Goal: Information Seeking & Learning: Understand process/instructions

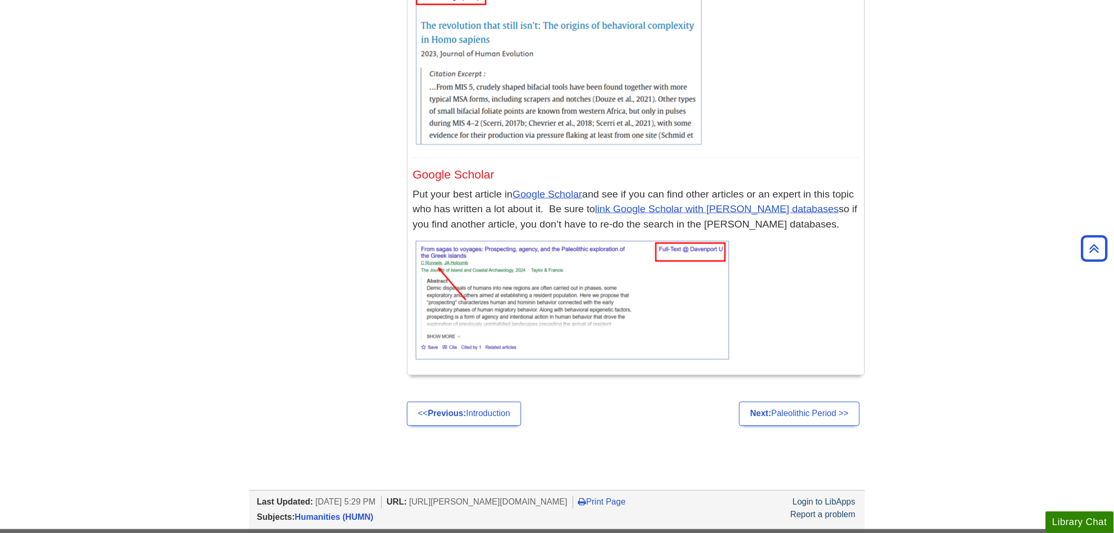
scroll to position [2296, 0]
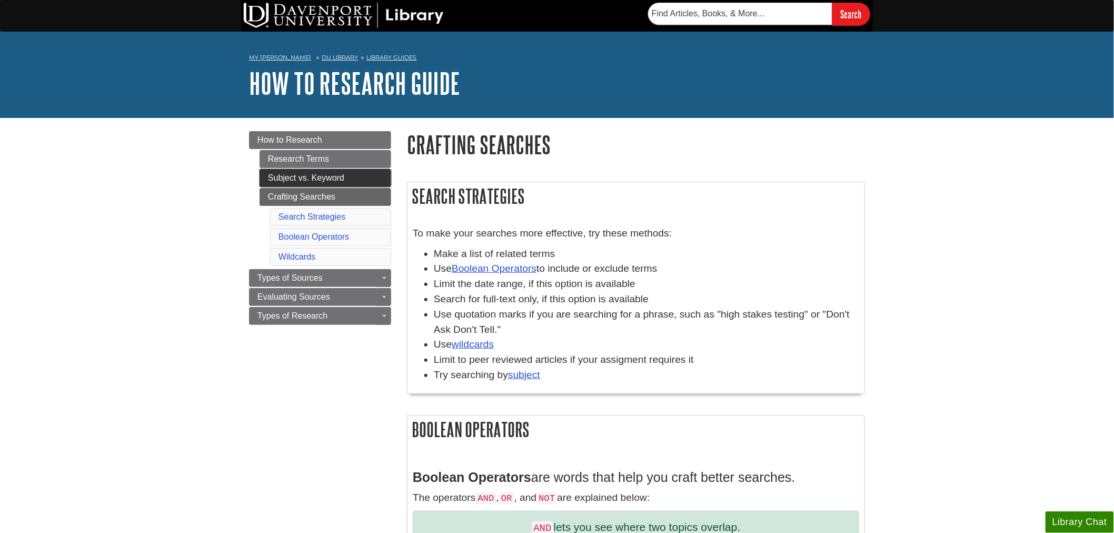
click at [332, 172] on link "Subject vs. Keyword" at bounding box center [325, 178] width 132 height 18
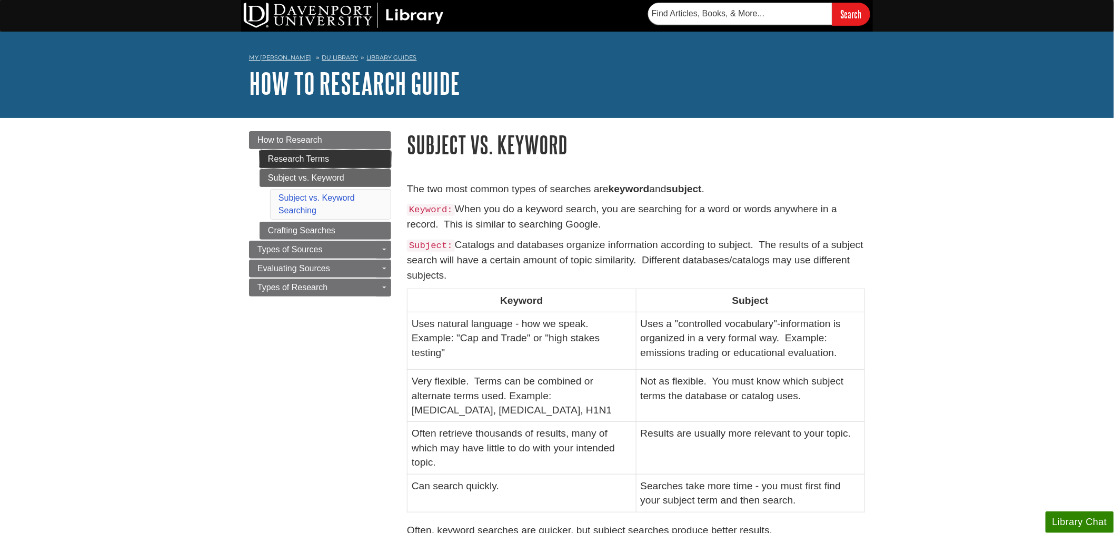
click at [345, 154] on link "Research Terms" at bounding box center [325, 159] width 132 height 18
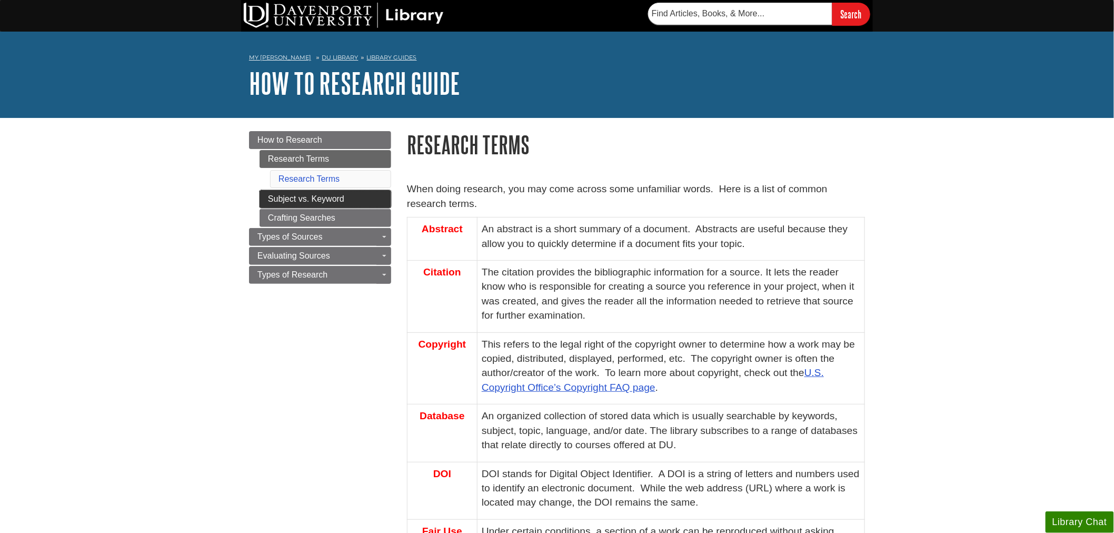
click at [345, 193] on link "Subject vs. Keyword" at bounding box center [325, 199] width 132 height 18
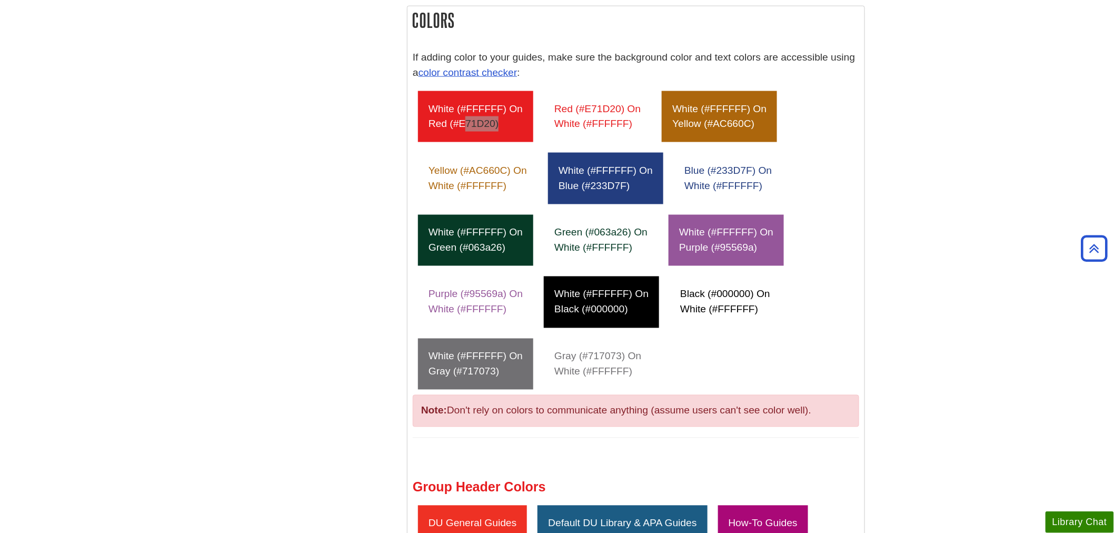
scroll to position [618, 0]
